Goal: Transaction & Acquisition: Purchase product/service

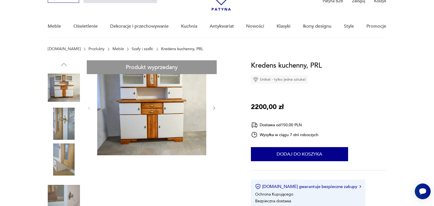
scroll to position [30, 0]
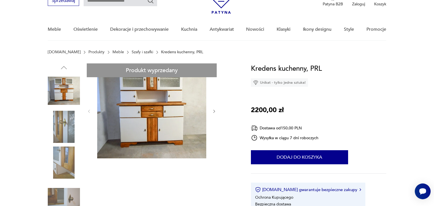
click at [215, 112] on icon "button" at bounding box center [214, 111] width 5 height 5
